Goal: Information Seeking & Learning: Learn about a topic

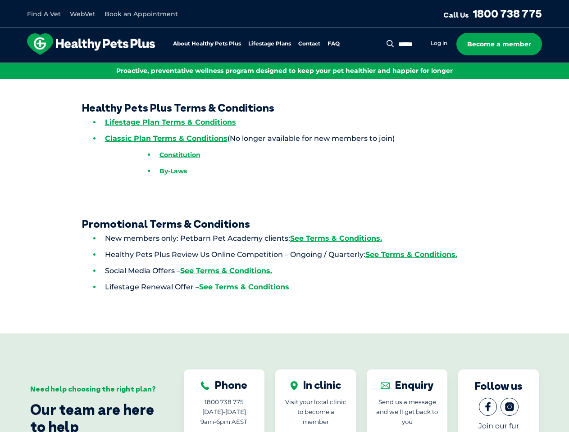
click at [269, 44] on link "Lifestage Plans" at bounding box center [269, 44] width 43 height 6
click at [488, 98] on div "Find A Vet WebVet Book an Appointment Call Us 1800 738 775 About Healthy Pets P…" at bounding box center [284, 350] width 569 height 701
click at [488, 79] on div "Find A Vet WebVet Book an Appointment Call Us 1800 738 775 About Healthy Pets P…" at bounding box center [284, 350] width 569 height 701
click at [559, 79] on div "Find A Vet WebVet Book an Appointment Call Us 1800 738 775 About Healthy Pets P…" at bounding box center [284, 350] width 569 height 701
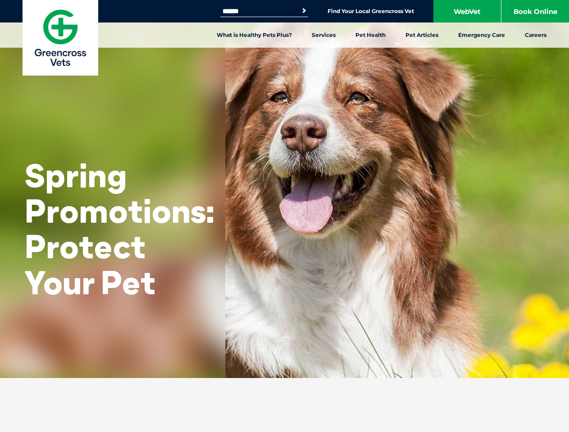
click at [323, 35] on link "Services" at bounding box center [324, 35] width 44 height 25
click at [371, 35] on link "Pet Health" at bounding box center [370, 35] width 50 height 25
click at [422, 35] on link "Pet Articles" at bounding box center [421, 35] width 53 height 25
click at [284, 189] on ul "[MEDICAL_DATA] Prevention Flea Prevention [MEDICAL_DATA] Tick Prevention [MEDIC…" at bounding box center [287, 123] width 563 height 151
